Goal: Task Accomplishment & Management: Complete application form

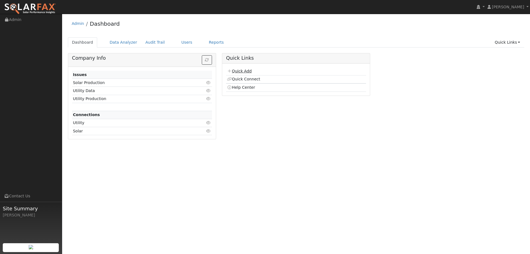
click at [232, 69] on link "Quick Add" at bounding box center [239, 71] width 25 height 4
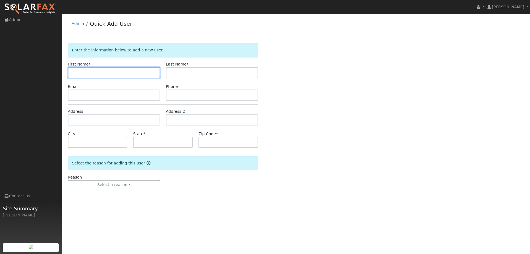
click at [95, 68] on input "text" at bounding box center [114, 72] width 92 height 11
paste input "Dan"
click at [73, 73] on input "Dan" at bounding box center [114, 72] width 92 height 11
type input "Dan"
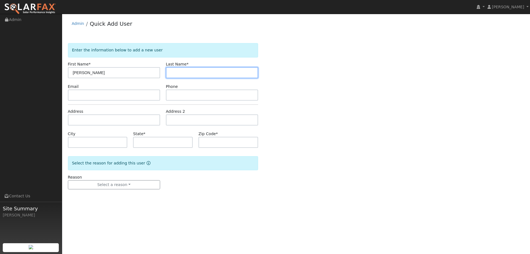
click at [187, 77] on input "text" at bounding box center [212, 72] width 92 height 11
click at [181, 72] on input "text" at bounding box center [212, 72] width 92 height 11
paste input "Bui"
drag, startPoint x: 170, startPoint y: 72, endPoint x: 172, endPoint y: 74, distance: 3.5
click at [170, 73] on input "Bui" at bounding box center [212, 72] width 92 height 11
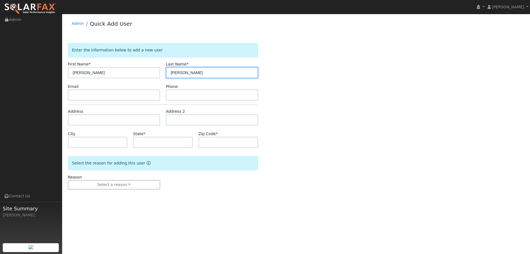
type input "Bui"
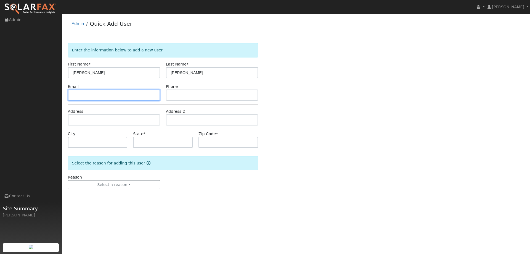
click at [131, 95] on input "text" at bounding box center [114, 94] width 92 height 11
click at [75, 98] on input "text" at bounding box center [114, 94] width 92 height 11
paste input "norma@yahoo.com"
type input "norma@yahoo.com"
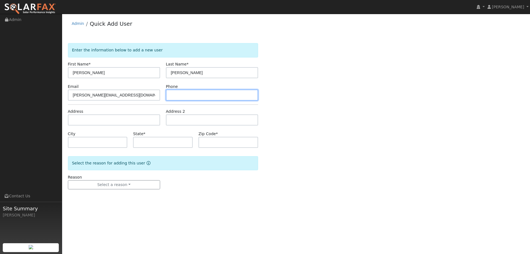
click at [192, 100] on input "text" at bounding box center [212, 94] width 92 height 11
click at [182, 98] on input "text" at bounding box center [212, 94] width 92 height 11
paste input "(916) 832-0482"
click at [171, 96] on input "(916) 832-0482" at bounding box center [212, 94] width 92 height 11
type input "(916) 832-0482"
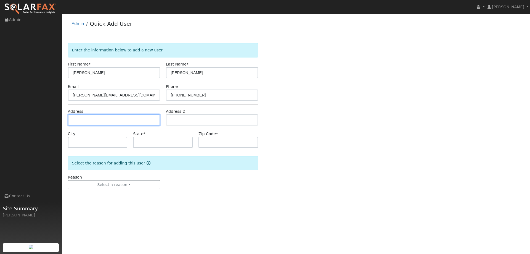
click at [115, 119] on input "text" at bounding box center [114, 119] width 92 height 11
click at [79, 120] on input "text" at bounding box center [114, 119] width 92 height 11
paste input "3016 Strand Road"
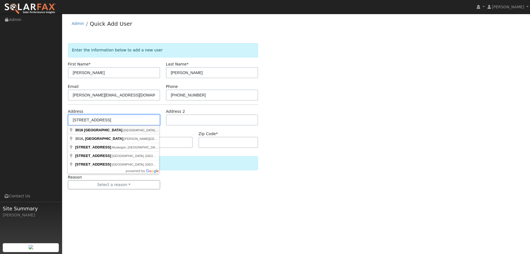
type input "3016 Strand Road"
type input "Rocklin"
type input "CA"
type input "95765"
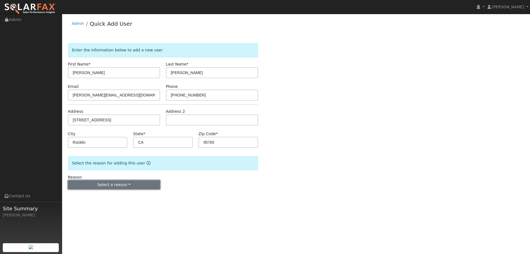
click at [119, 186] on button "Select a reason" at bounding box center [114, 184] width 92 height 9
click at [103, 198] on link "New lead" at bounding box center [98, 196] width 61 height 8
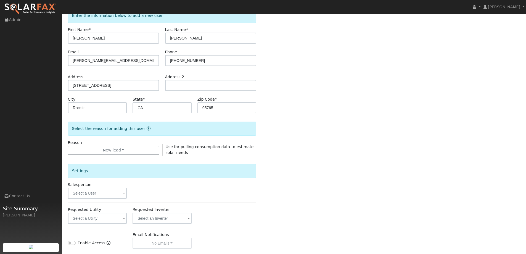
scroll to position [104, 0]
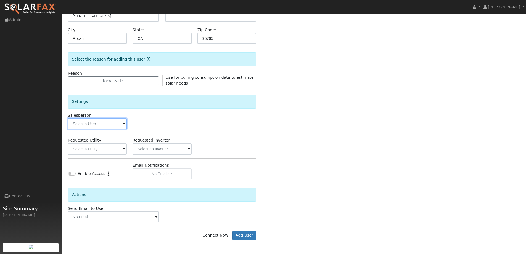
click at [115, 121] on input "text" at bounding box center [97, 123] width 59 height 11
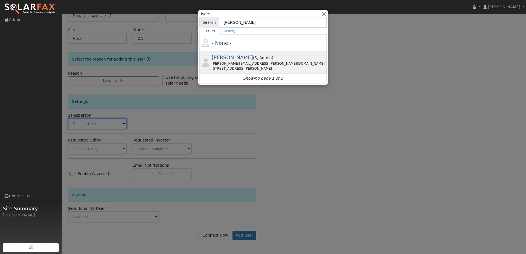
type input "tim"
click at [257, 60] on span ", Admin" at bounding box center [264, 57] width 15 height 4
type input "Tim Tedder"
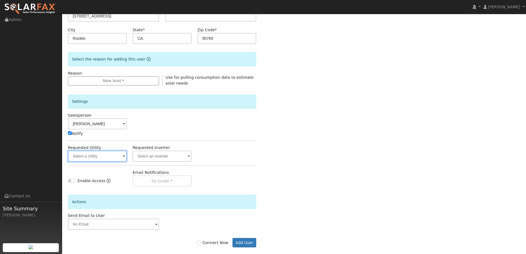
click at [99, 159] on input "text" at bounding box center [97, 155] width 59 height 11
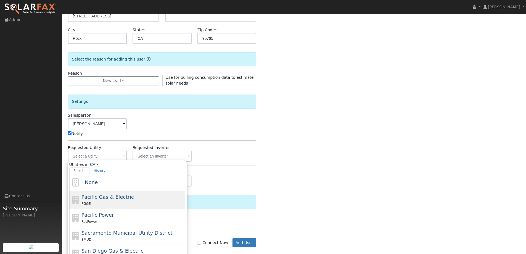
click at [133, 200] on div "Pacific Gas & Electric PG&E" at bounding box center [132, 199] width 102 height 13
type input "Pacific Gas & Electric"
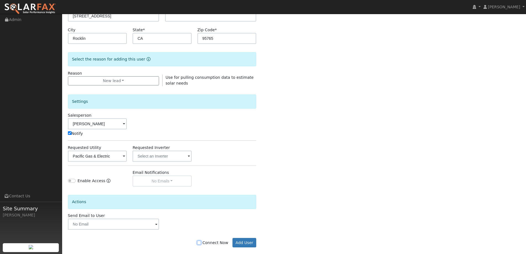
click at [201, 241] on input "Connect Now" at bounding box center [199, 242] width 4 height 4
checkbox input "true"
click at [237, 241] on button "Add User" at bounding box center [244, 242] width 24 height 9
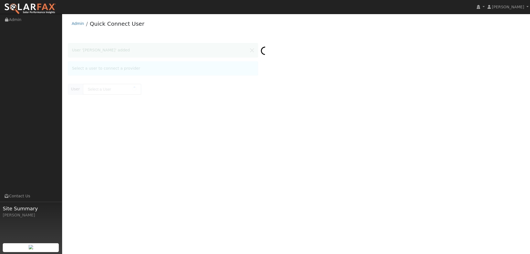
type input "[PERSON_NAME]"
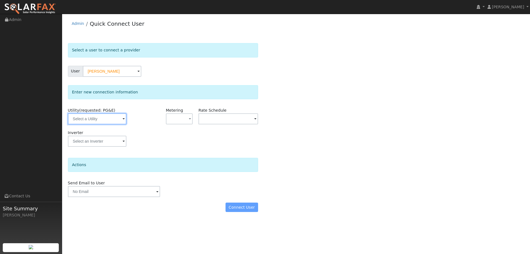
click at [105, 119] on input "text" at bounding box center [97, 118] width 58 height 11
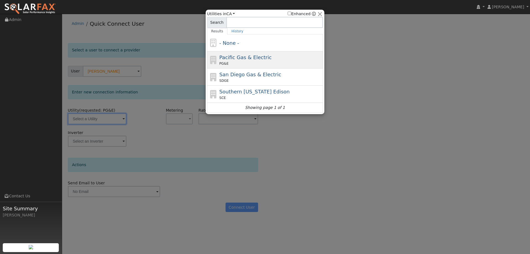
click at [263, 68] on div "Pacific Gas & Electric PG&E" at bounding box center [265, 76] width 116 height 17
type input "PG&E"
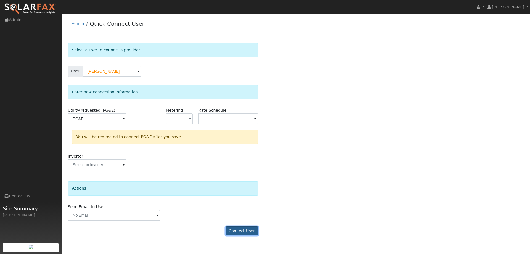
click at [238, 230] on button "Connect User" at bounding box center [241, 230] width 33 height 9
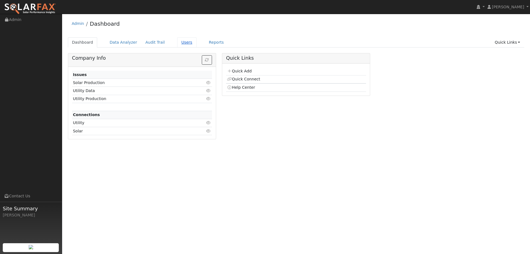
click at [182, 42] on link "Users" at bounding box center [186, 42] width 19 height 10
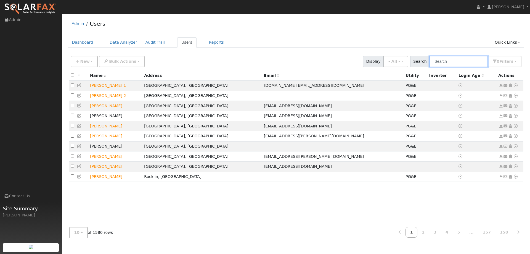
click at [442, 61] on input "text" at bounding box center [458, 61] width 58 height 11
paste input "[PERSON_NAME]"
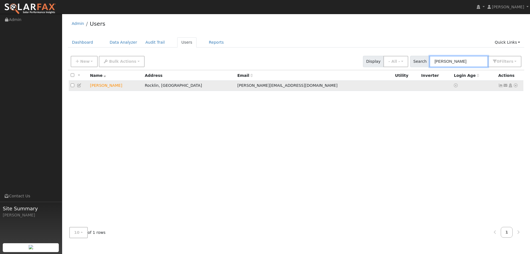
type input "[PERSON_NAME]"
click at [517, 87] on icon at bounding box center [515, 85] width 5 height 4
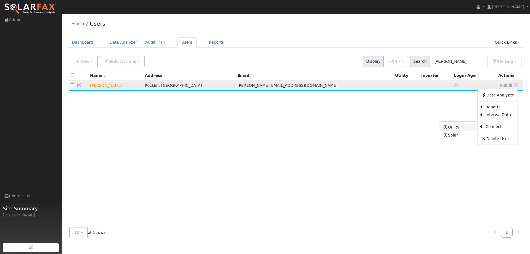
click at [460, 127] on link "Utility" at bounding box center [458, 127] width 38 height 8
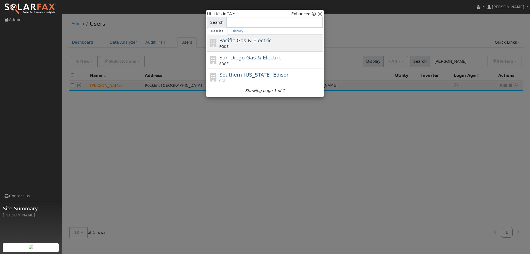
click at [252, 52] on div "Pacific Gas & Electric PG&E" at bounding box center [265, 60] width 116 height 17
